Goal: Transaction & Acquisition: Purchase product/service

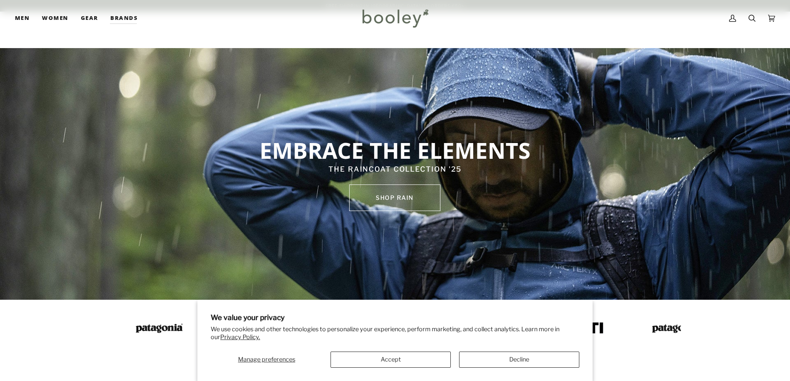
click at [488, 360] on button "Decline" at bounding box center [519, 360] width 120 height 16
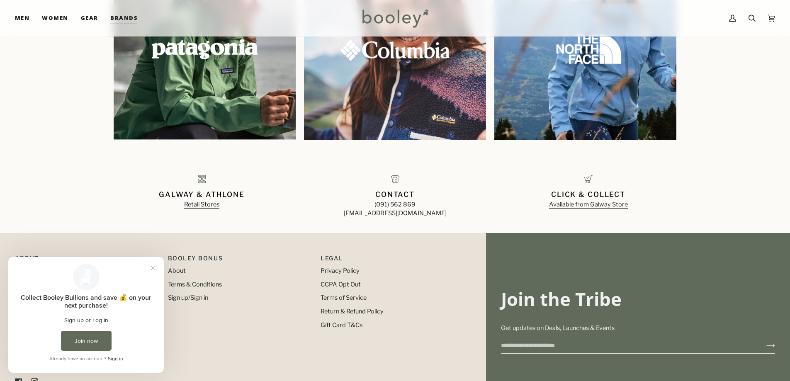
scroll to position [913, 0]
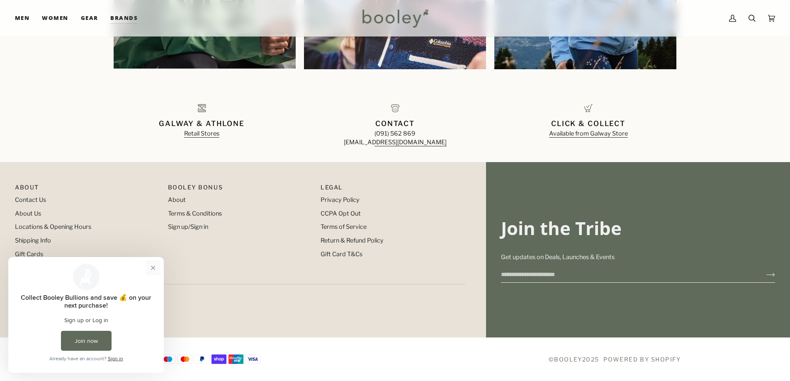
click at [151, 273] on button "Close prompt" at bounding box center [153, 267] width 15 height 15
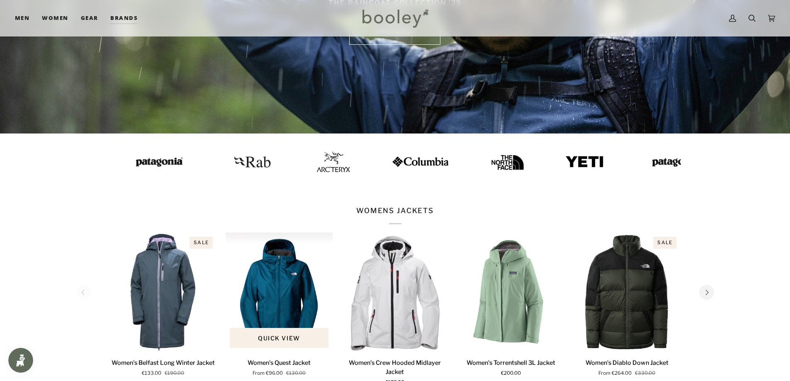
scroll to position [0, 0]
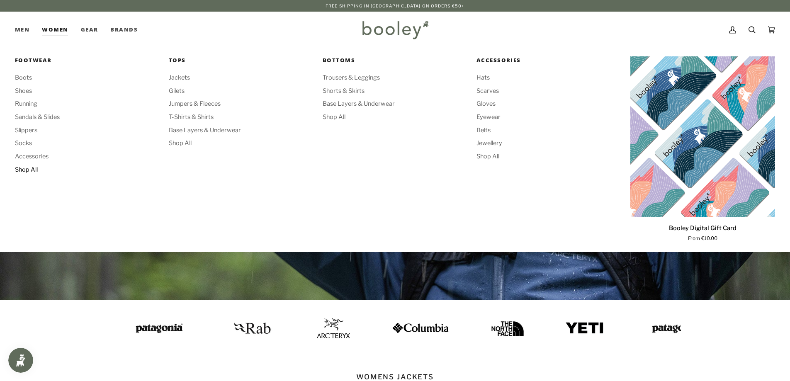
click at [24, 172] on span "Shop All" at bounding box center [87, 169] width 145 height 9
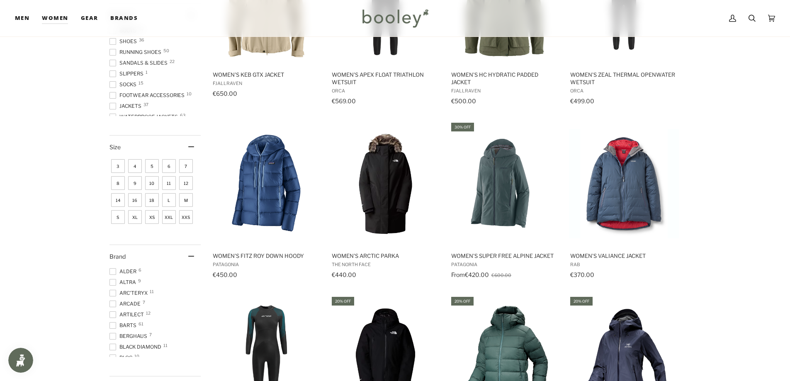
scroll to position [207, 0]
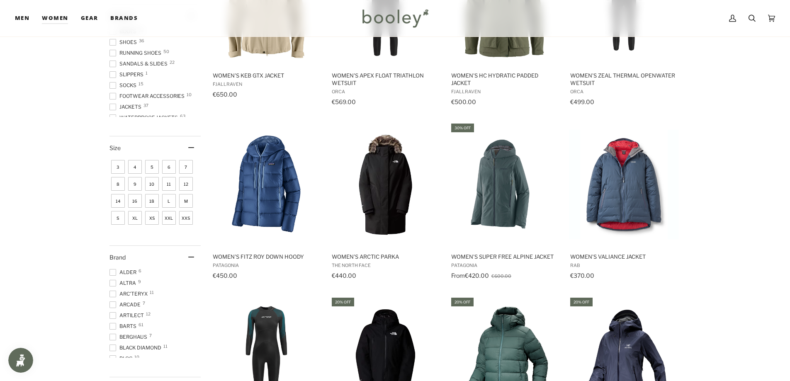
click at [151, 221] on span "XS" at bounding box center [152, 218] width 14 height 14
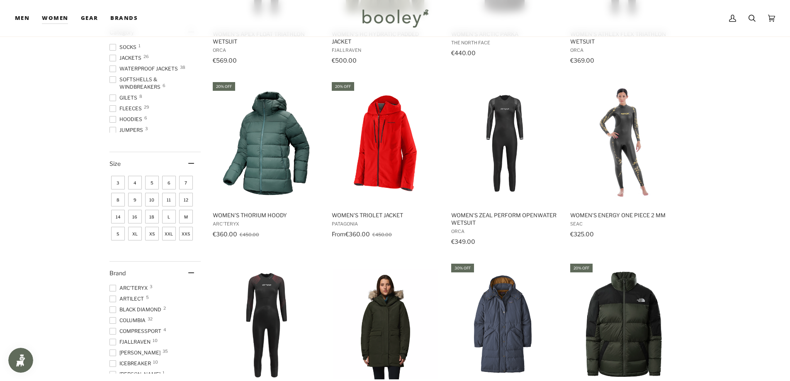
click at [118, 237] on span "S" at bounding box center [118, 234] width 14 height 14
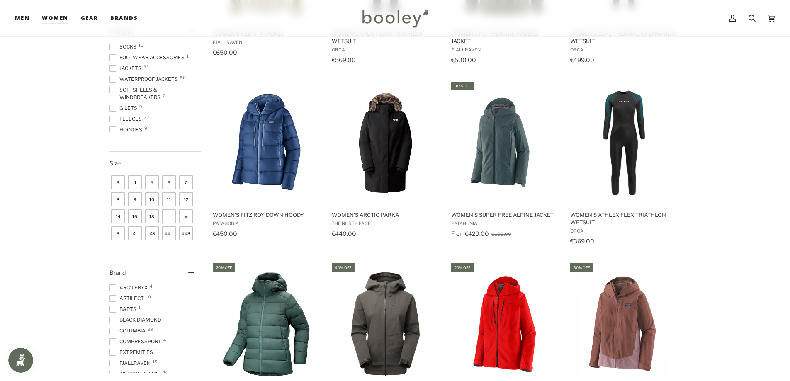
click at [123, 182] on span "3" at bounding box center [118, 182] width 14 height 14
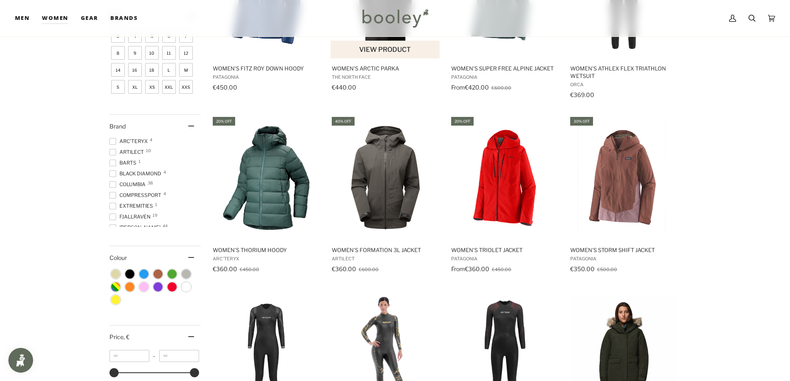
scroll to position [531, 0]
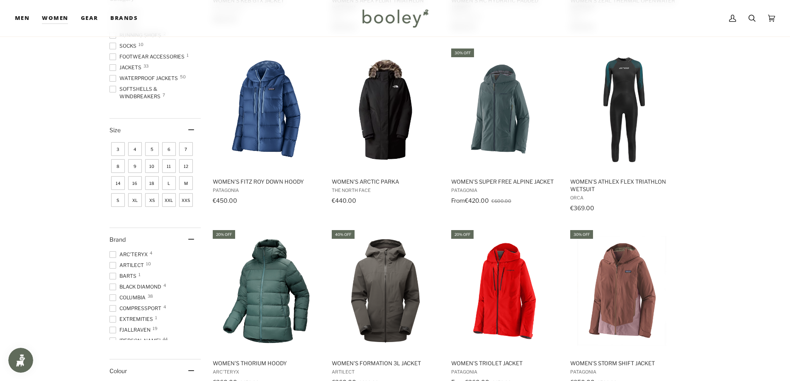
click at [121, 151] on span "3" at bounding box center [118, 149] width 14 height 14
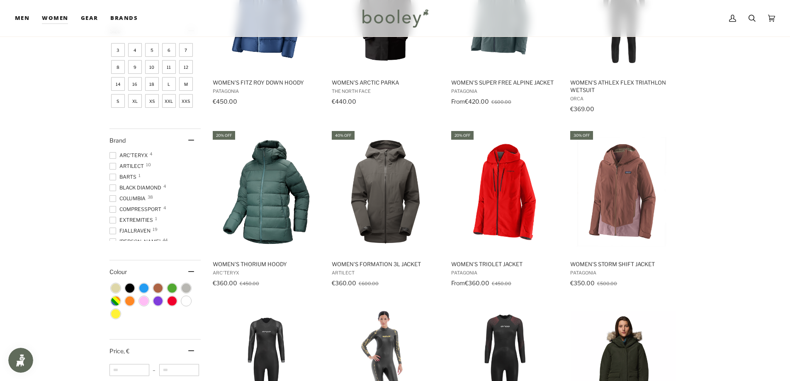
scroll to position [498, 0]
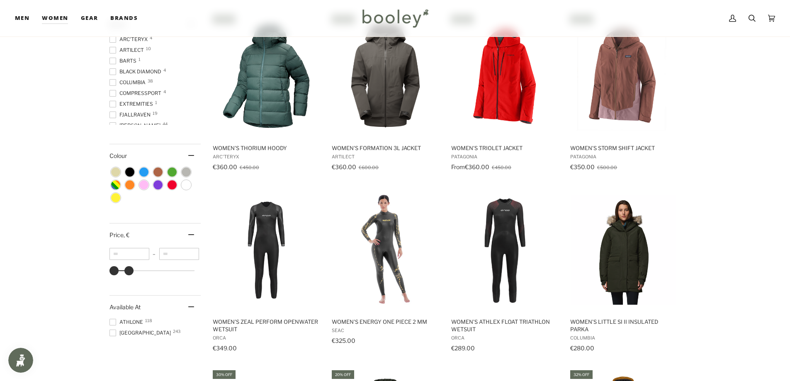
type input "***"
drag, startPoint x: 192, startPoint y: 271, endPoint x: 128, endPoint y: 267, distance: 64.4
click at [128, 267] on div at bounding box center [128, 270] width 9 height 9
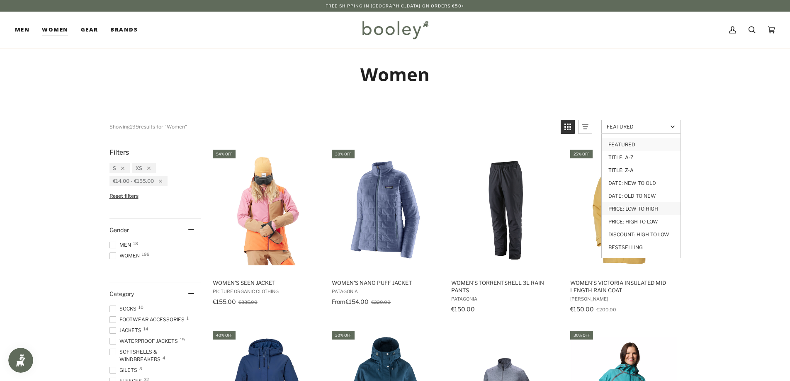
click at [666, 211] on link "Price: Low to High" at bounding box center [641, 208] width 79 height 13
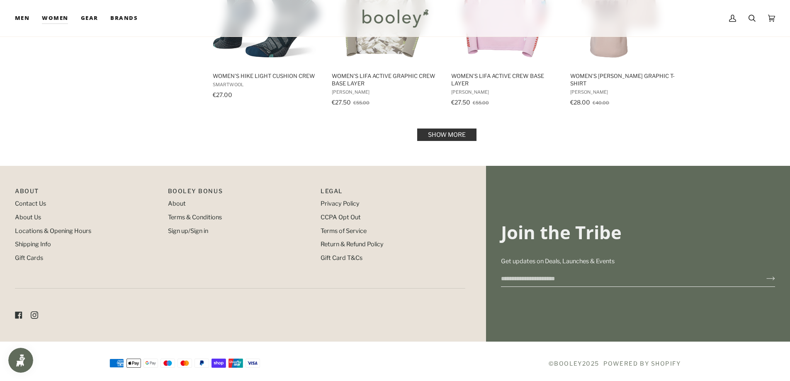
scroll to position [936, 0]
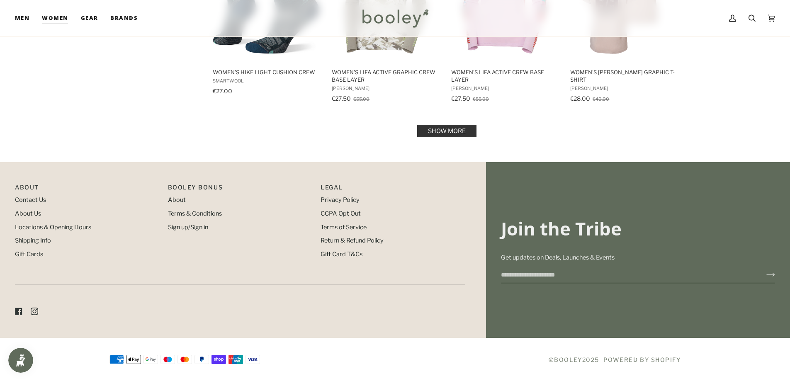
click at [459, 131] on link "Show more" at bounding box center [446, 131] width 59 height 12
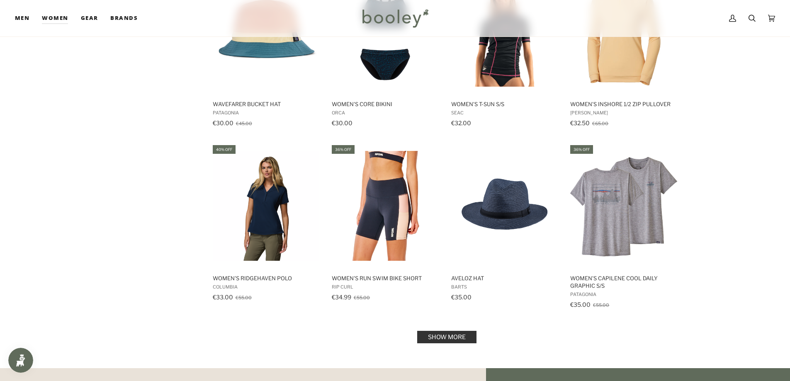
scroll to position [1667, 0]
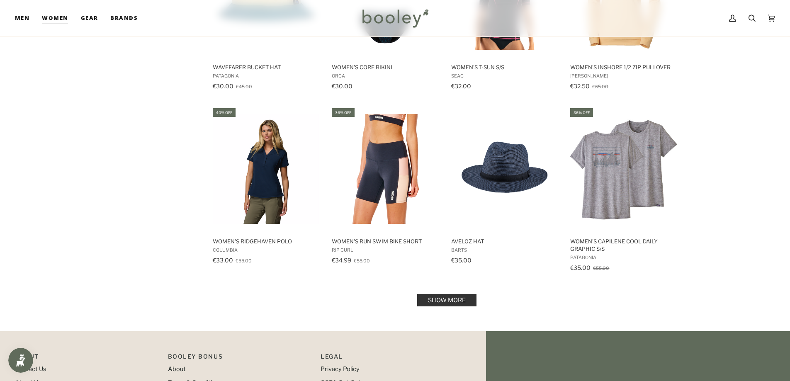
click at [451, 299] on link "Show more" at bounding box center [446, 300] width 59 height 12
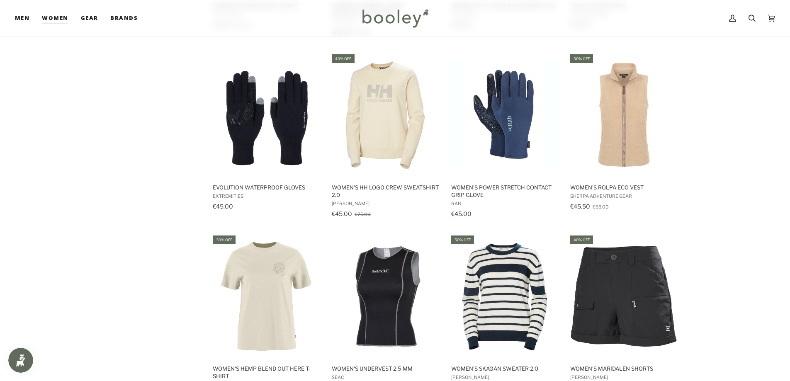
scroll to position [2496, 0]
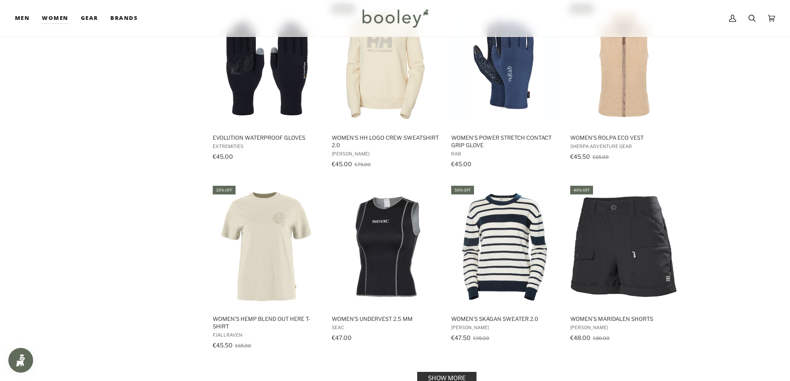
click at [455, 372] on link "Show more" at bounding box center [446, 378] width 59 height 12
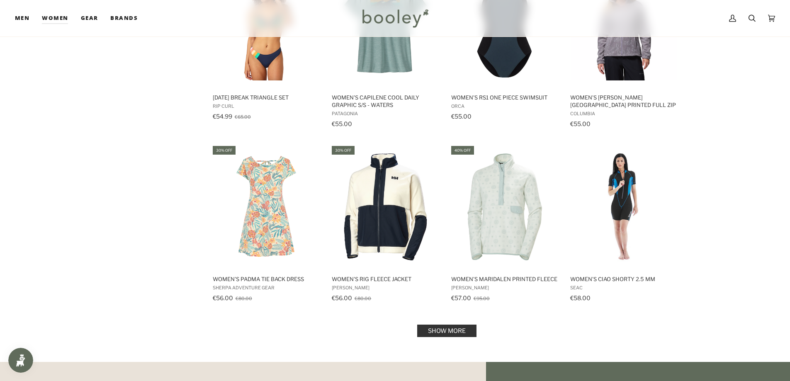
scroll to position [3491, 0]
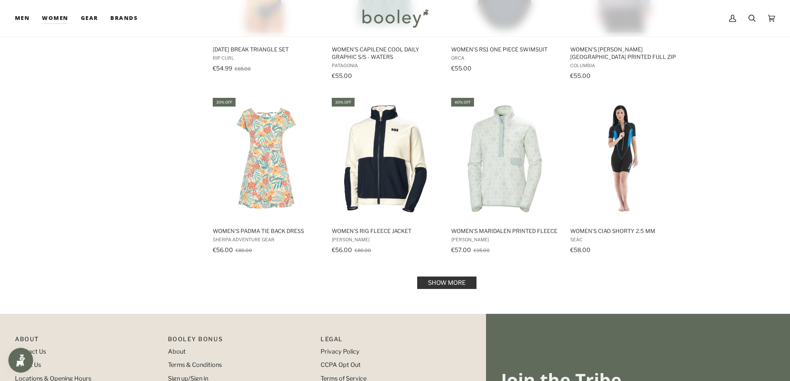
drag, startPoint x: 481, startPoint y: 265, endPoint x: 461, endPoint y: 276, distance: 23.4
click at [461, 277] on link "Show more" at bounding box center [446, 283] width 59 height 12
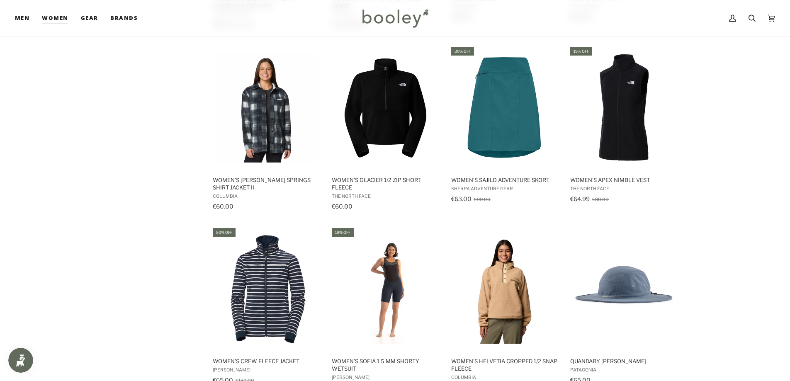
scroll to position [4403, 0]
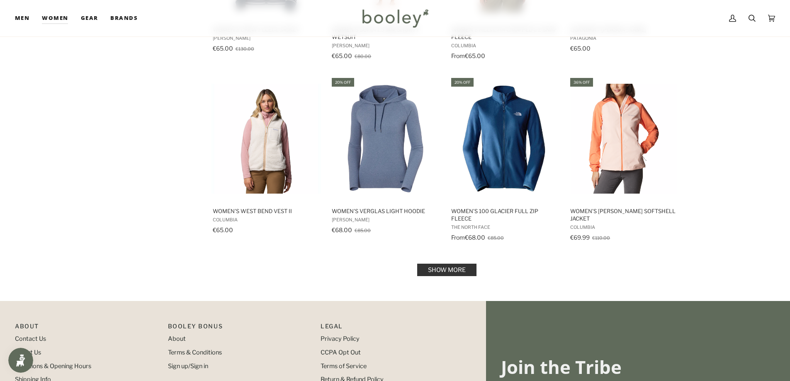
click at [454, 266] on link "Show more" at bounding box center [446, 270] width 59 height 12
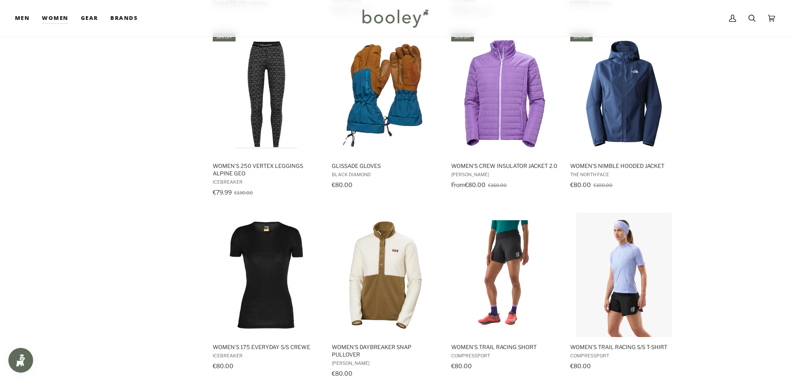
scroll to position [5357, 0]
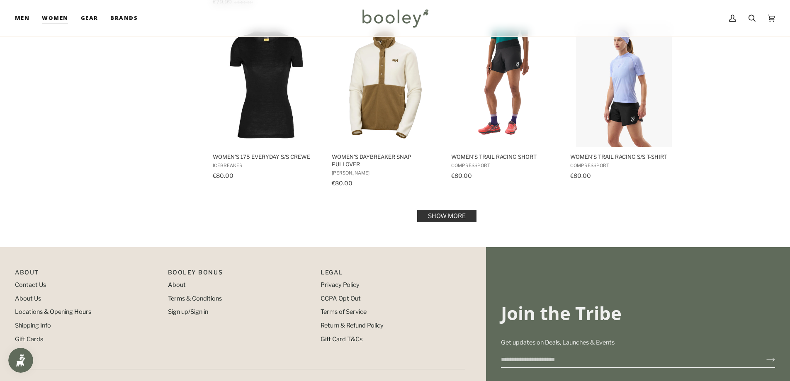
click at [442, 210] on link "Show more" at bounding box center [446, 216] width 59 height 12
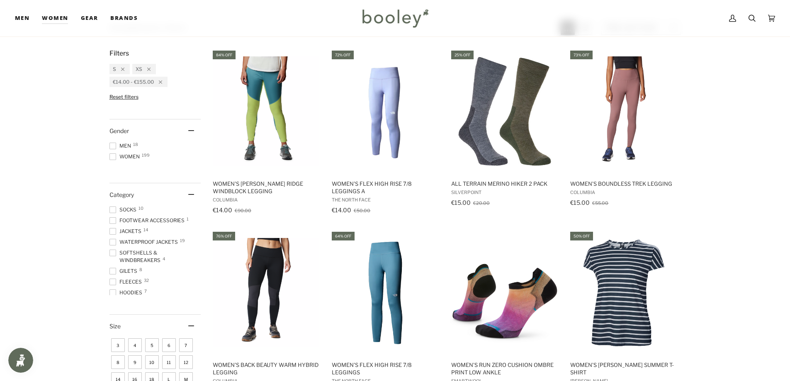
scroll to position [124, 0]
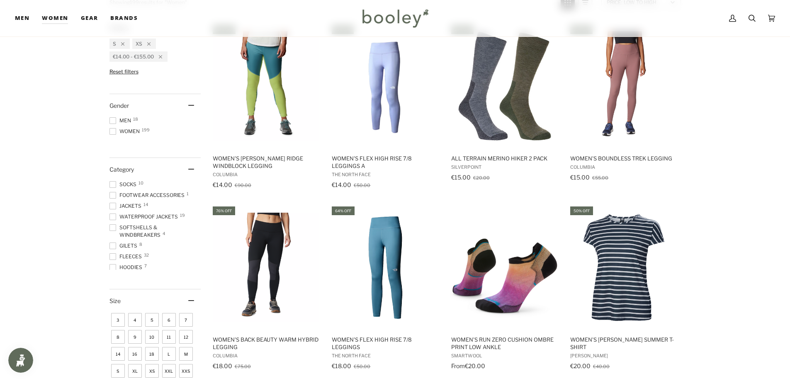
click at [130, 129] on span "Women 199" at bounding box center [125, 131] width 33 height 7
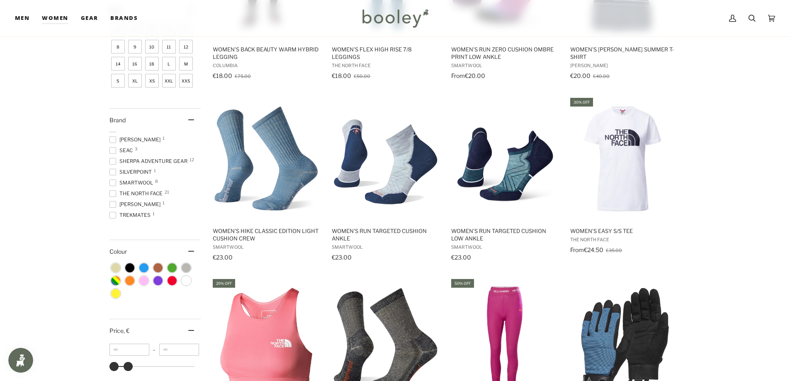
scroll to position [180, 0]
click at [135, 194] on span "The North Face 21" at bounding box center [137, 191] width 56 height 7
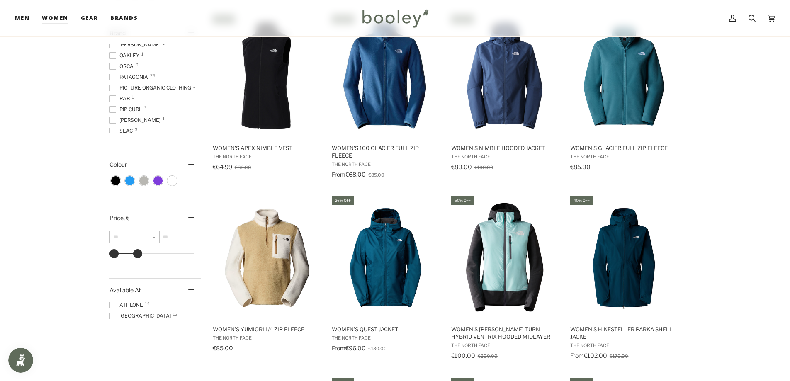
scroll to position [110, 0]
click at [132, 77] on span "Patagonia 25" at bounding box center [129, 78] width 41 height 7
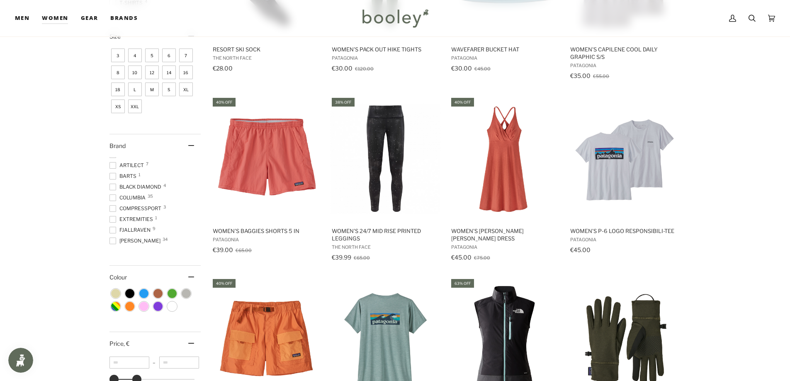
scroll to position [5, 0]
click at [129, 200] on span "Columbia 35" at bounding box center [128, 199] width 39 height 7
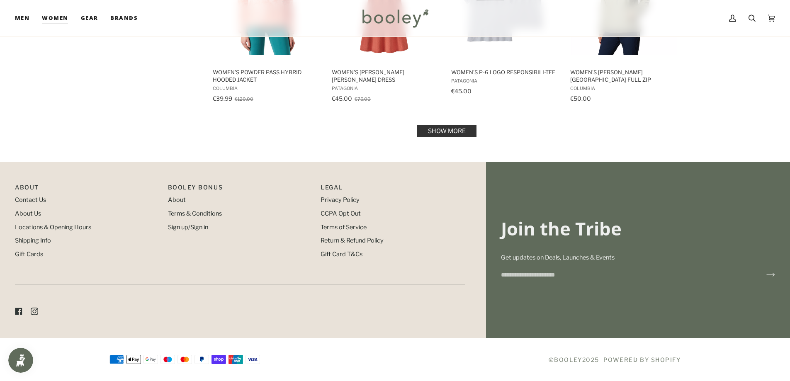
click at [453, 134] on link "Show more" at bounding box center [446, 131] width 59 height 12
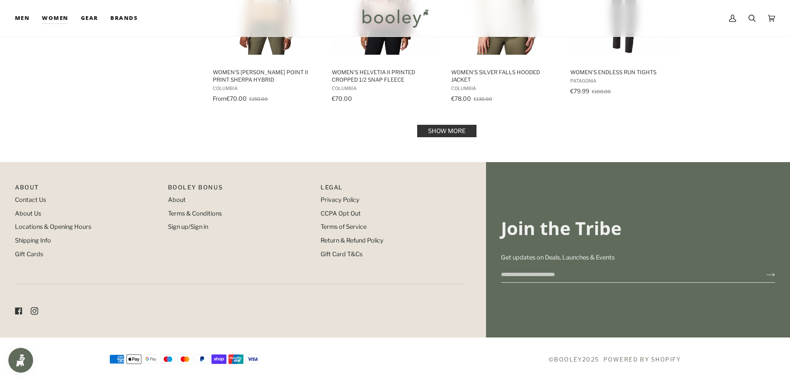
click at [461, 134] on link "Show more" at bounding box center [446, 131] width 59 height 12
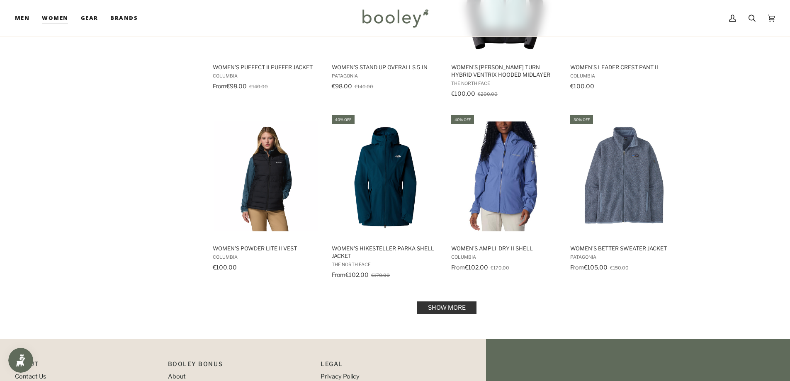
click at [458, 306] on link "Show more" at bounding box center [446, 307] width 59 height 12
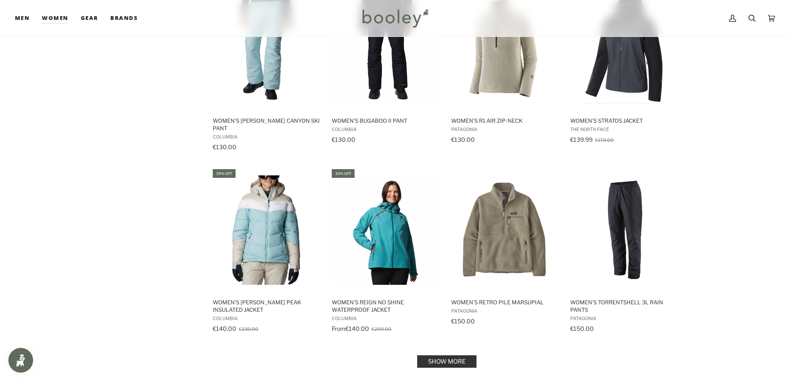
scroll to position [3486, 0]
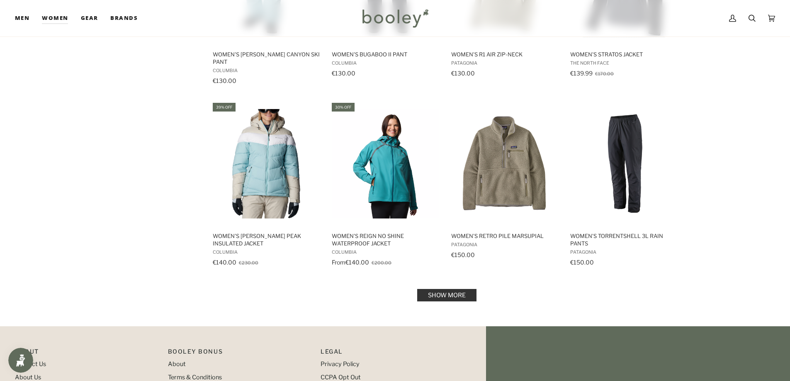
click at [435, 289] on link "Show more" at bounding box center [446, 295] width 59 height 12
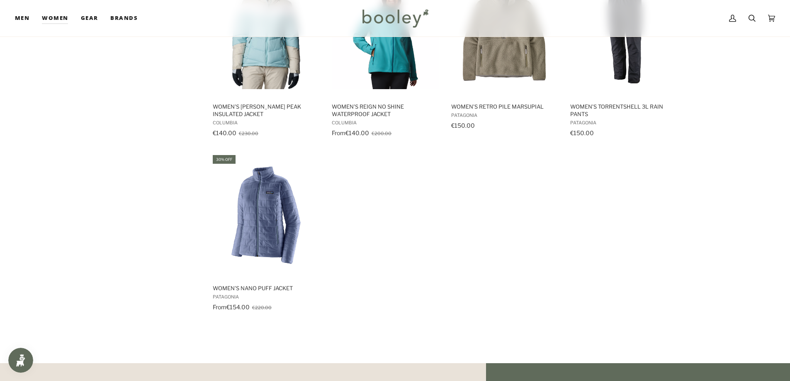
scroll to position [3652, 0]
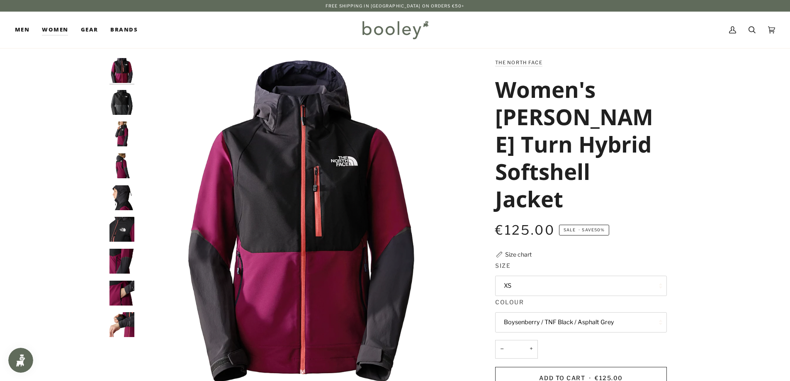
click at [129, 204] on img "The North Face Women's Dawn Turn Hybrid Softshell Jacket - Booley Galway" at bounding box center [121, 197] width 25 height 25
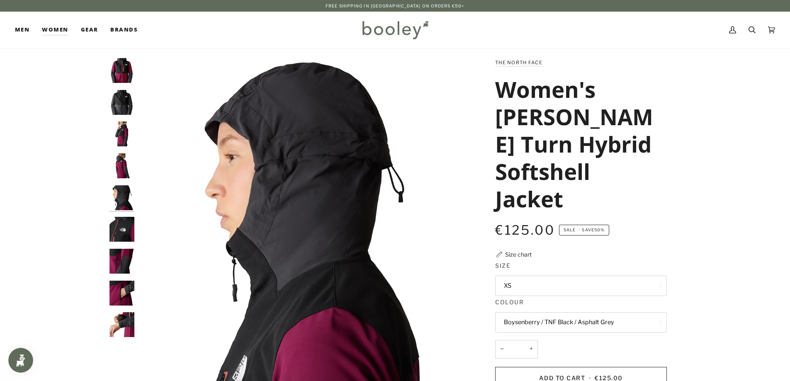
click at [118, 231] on img "The North Face Women's Dawn Turn Hybrid Softshell Jacket - Booley Galway" at bounding box center [121, 229] width 25 height 25
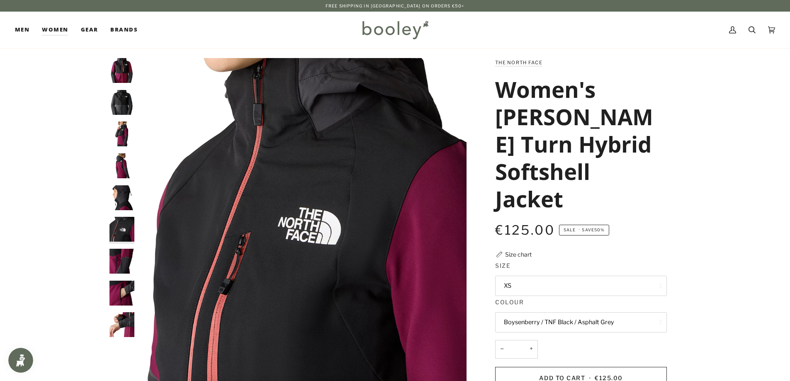
click at [114, 263] on img "The North Face Women's Dawn Turn Hybrid Softshell Jacket - Booley Galway" at bounding box center [121, 261] width 25 height 25
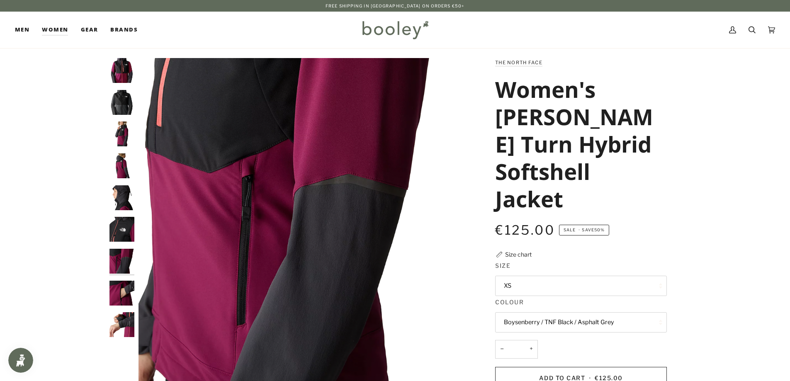
click at [121, 292] on img "The North Face Women's Dawn Turn Hybrid Softshell Jacket - Booley Galway" at bounding box center [121, 293] width 25 height 25
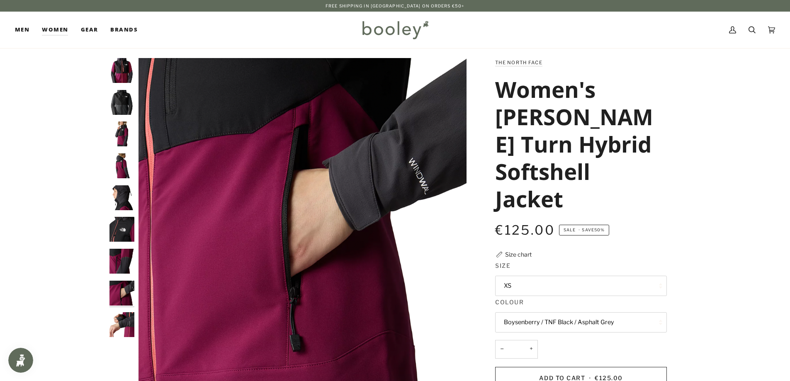
click at [122, 323] on img "The North Face Women's Dawn Turn Hybrid Softshell Jacket - Booley Galway" at bounding box center [121, 324] width 25 height 25
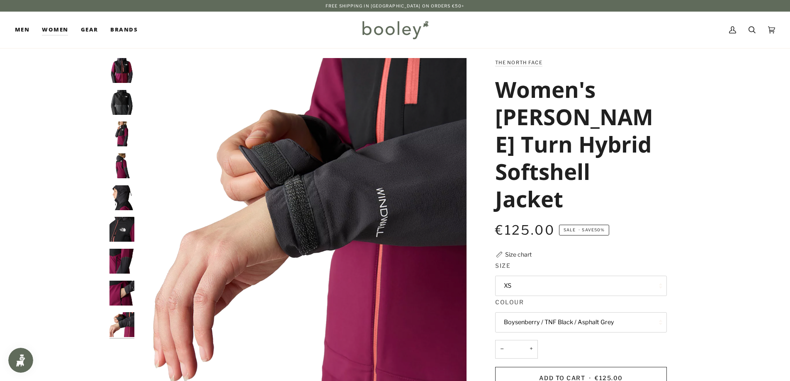
click at [126, 155] on img "The North Face Women's Dawn Turn Hybrid Softshell Jacket - Booley Galway" at bounding box center [121, 165] width 25 height 25
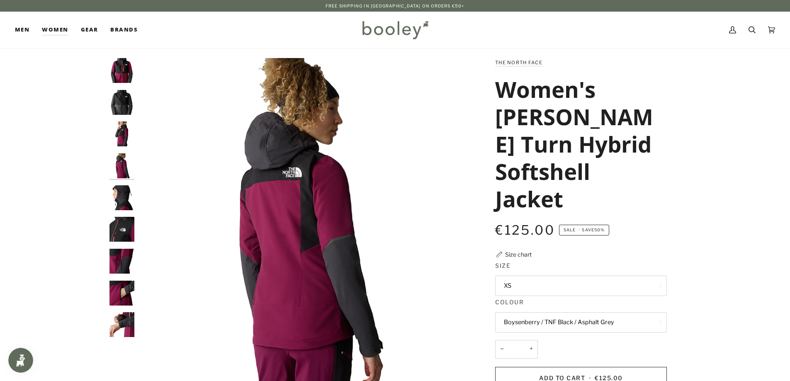
click at [122, 135] on img "The North Face Women's Dawn Turn Hybrid Softshell Jacket - Booley Galway" at bounding box center [121, 133] width 25 height 25
